Goal: Information Seeking & Learning: Find specific fact

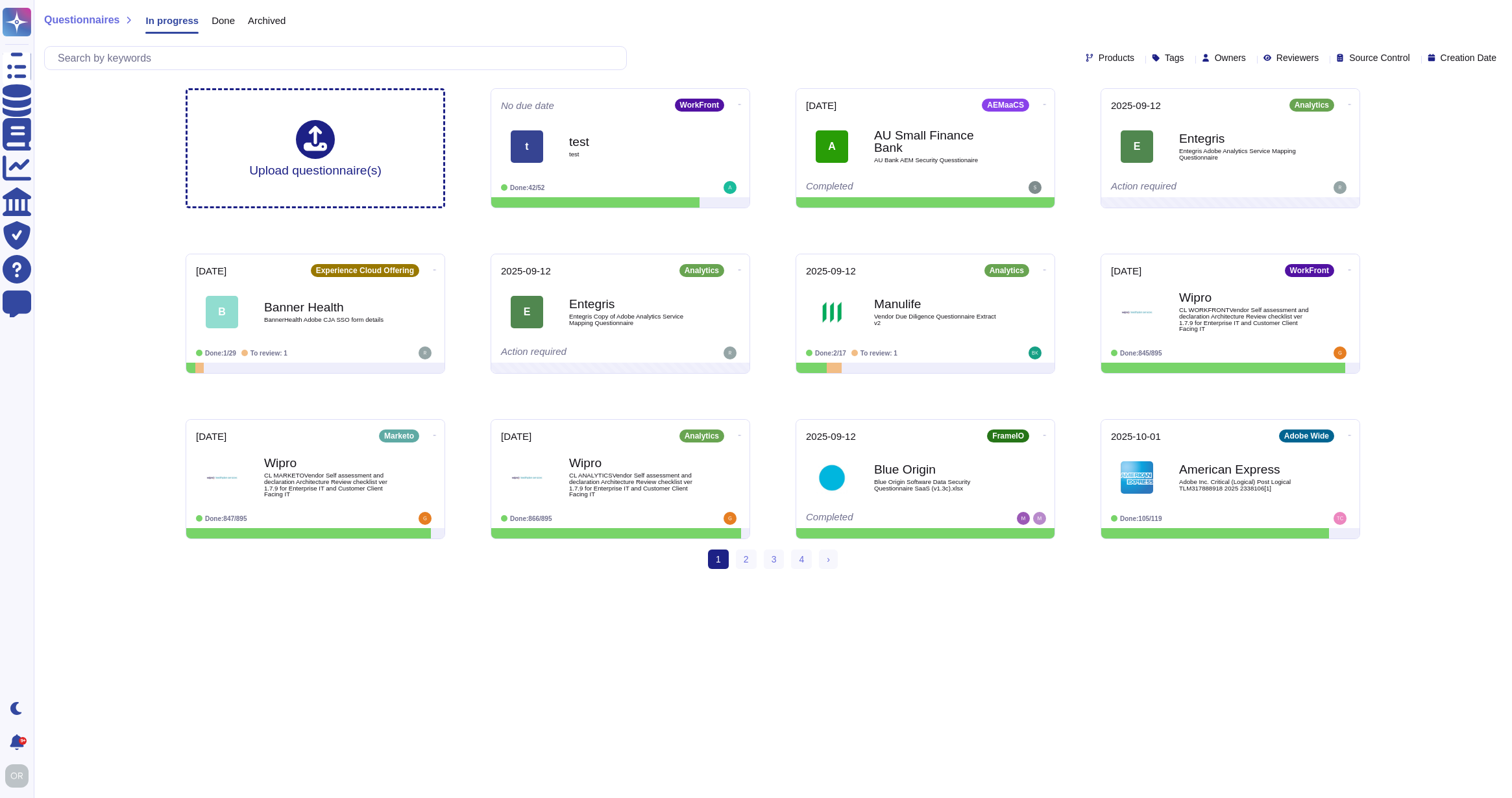
click at [31, 97] on div "Knowledge Base" at bounding box center [17, 101] width 29 height 29
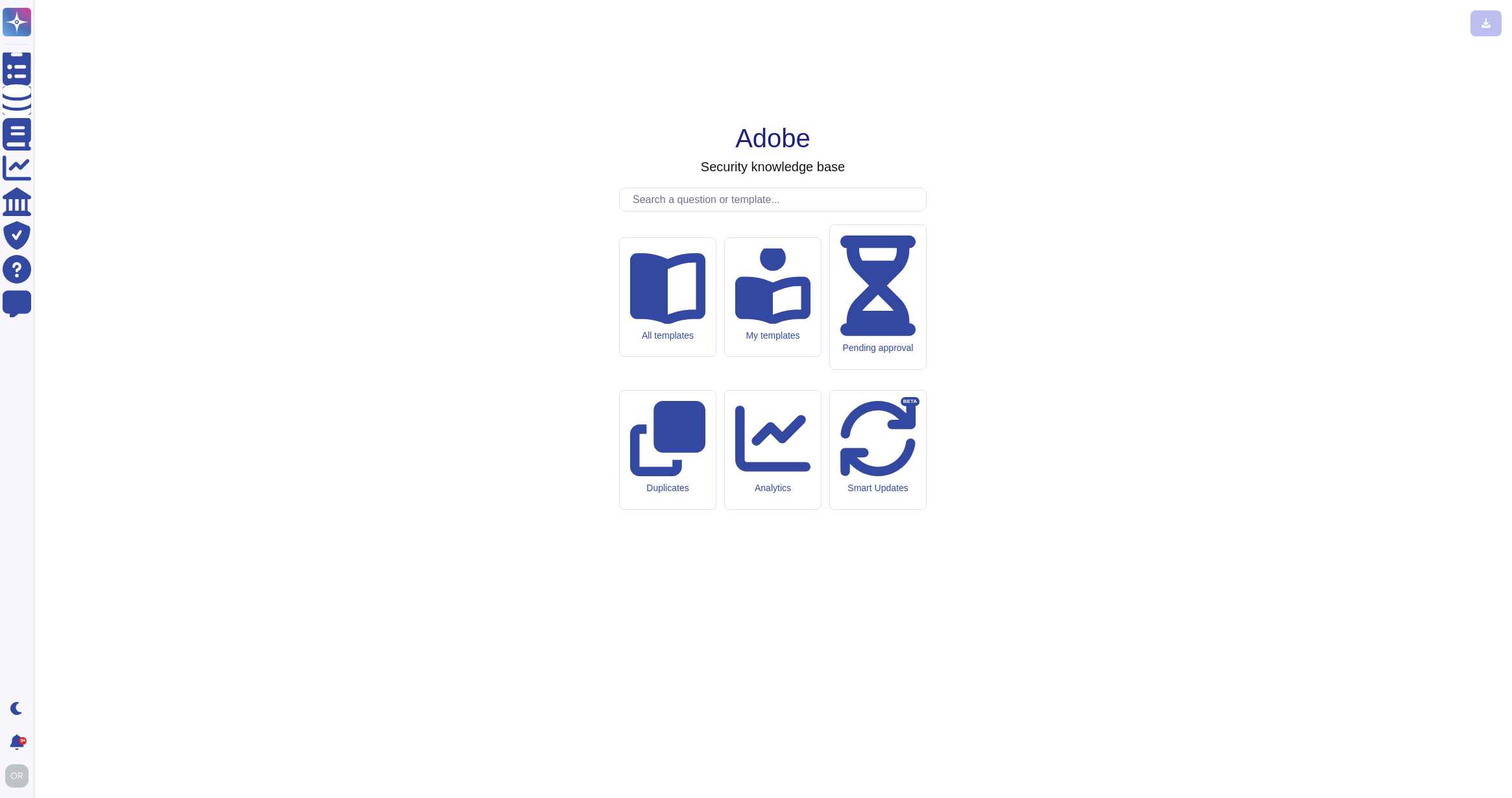
click at [688, 211] on input "text" at bounding box center [776, 200] width 300 height 23
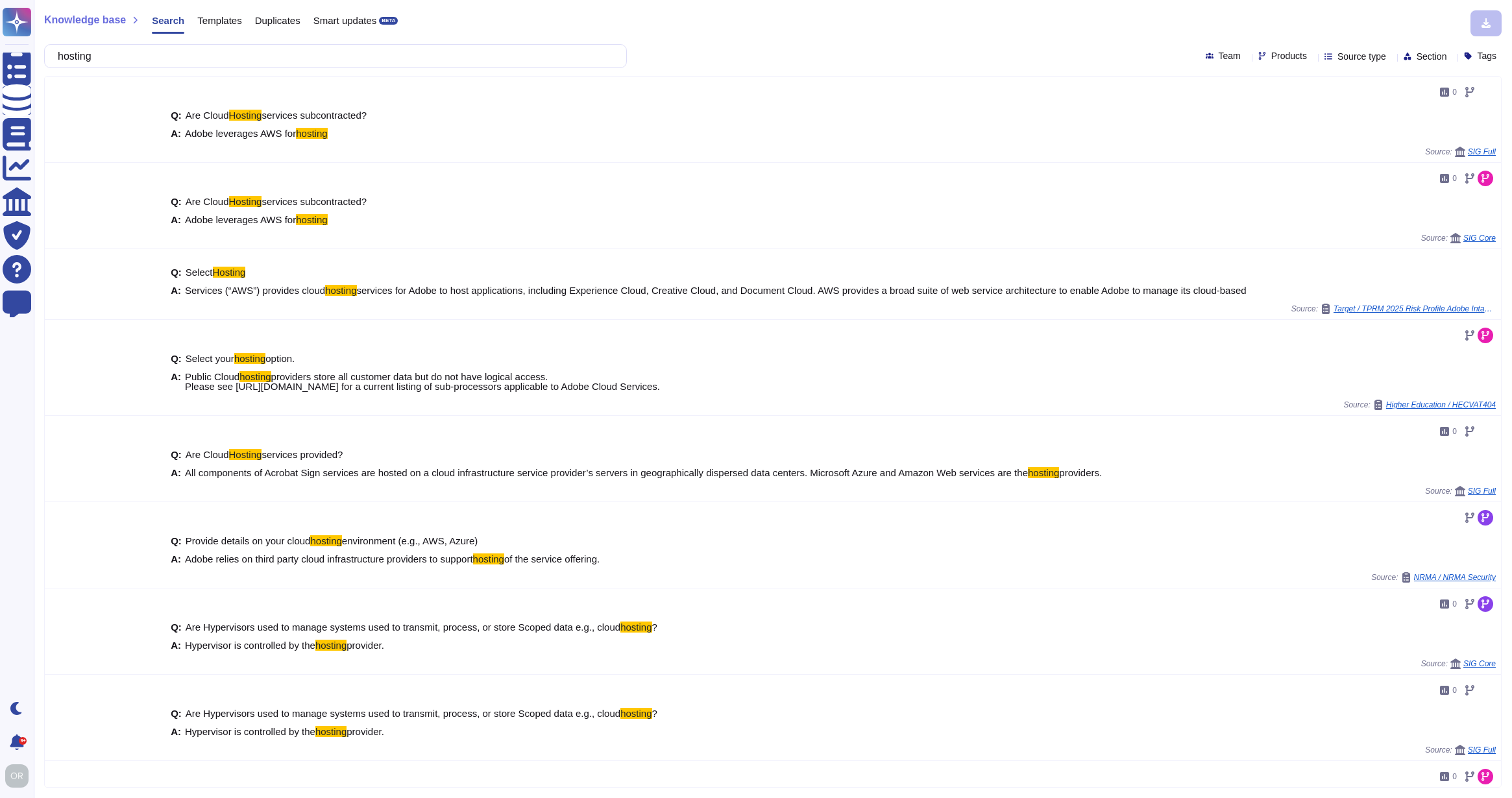
type input "hosting"
click at [1272, 53] on span "Products" at bounding box center [1289, 56] width 36 height 9
type input "analy"
click at [1297, 125] on span "Analytics" at bounding box center [1277, 122] width 39 height 11
